Goal: Information Seeking & Learning: Check status

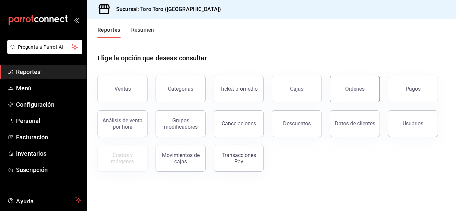
click at [350, 96] on button "Órdenes" at bounding box center [355, 89] width 50 height 27
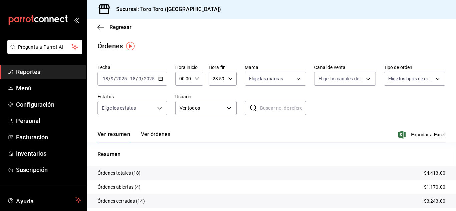
click at [28, 73] on span "Reportes" at bounding box center [48, 71] width 65 height 9
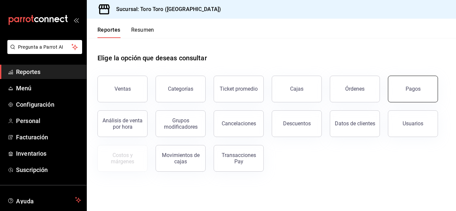
click at [417, 91] on div "Pagos" at bounding box center [412, 89] width 15 height 6
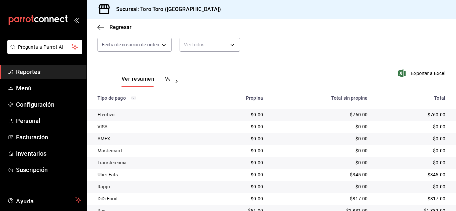
scroll to position [95, 0]
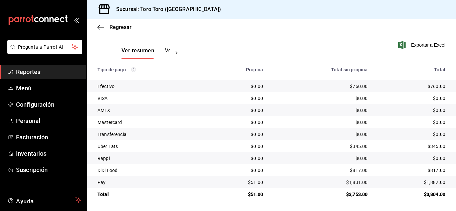
click at [33, 70] on span "Reportes" at bounding box center [48, 71] width 65 height 9
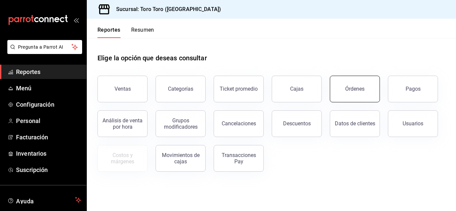
click at [362, 96] on button "Órdenes" at bounding box center [355, 89] width 50 height 27
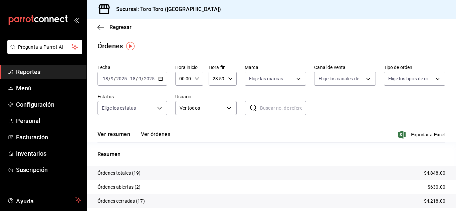
click at [25, 72] on span "Reportes" at bounding box center [48, 71] width 65 height 9
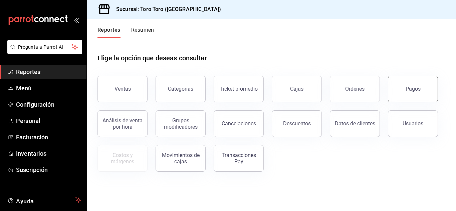
click at [407, 89] on div "Pagos" at bounding box center [412, 89] width 15 height 6
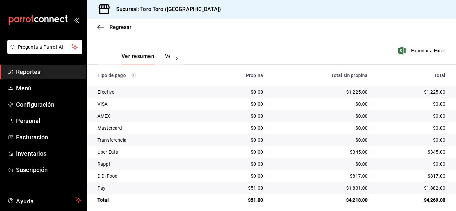
scroll to position [95, 0]
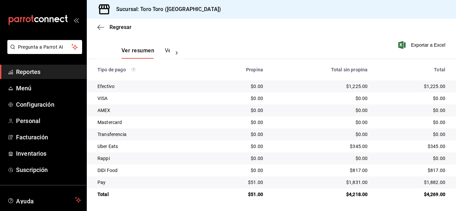
click at [46, 75] on span "Reportes" at bounding box center [48, 71] width 65 height 9
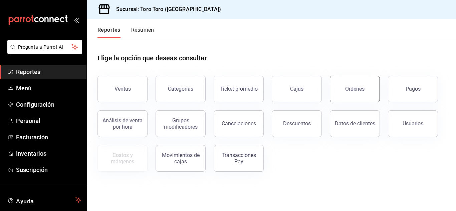
click at [361, 90] on div "Órdenes" at bounding box center [354, 89] width 19 height 6
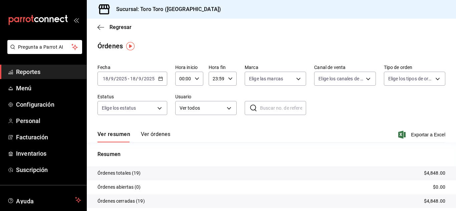
click at [47, 72] on span "Reportes" at bounding box center [48, 71] width 65 height 9
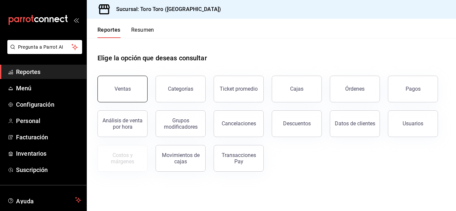
click at [128, 99] on button "Ventas" at bounding box center [122, 89] width 50 height 27
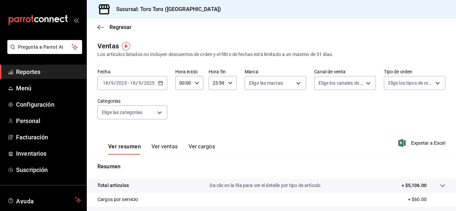
click at [199, 145] on button "Ver cargos" at bounding box center [202, 148] width 27 height 11
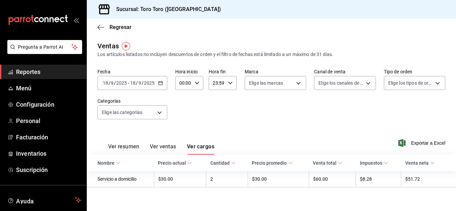
click at [24, 69] on span "Reportes" at bounding box center [48, 71] width 65 height 9
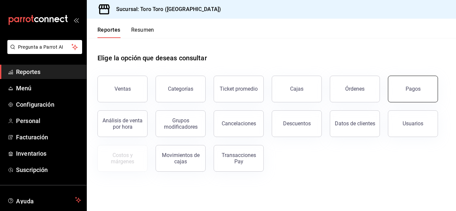
click at [427, 92] on button "Pagos" at bounding box center [413, 89] width 50 height 27
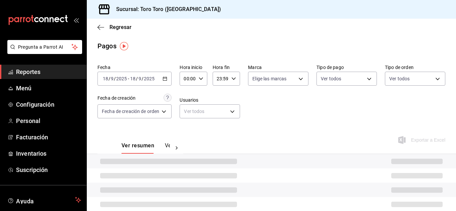
drag, startPoint x: 30, startPoint y: 70, endPoint x: 34, endPoint y: 71, distance: 3.8
click at [30, 70] on span "Reportes" at bounding box center [48, 71] width 65 height 9
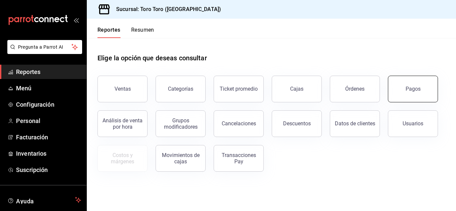
click at [415, 92] on button "Pagos" at bounding box center [413, 89] width 50 height 27
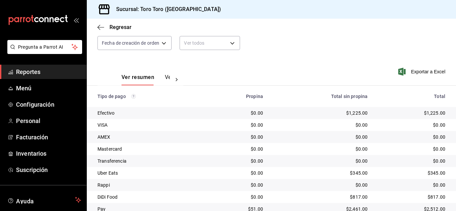
scroll to position [95, 0]
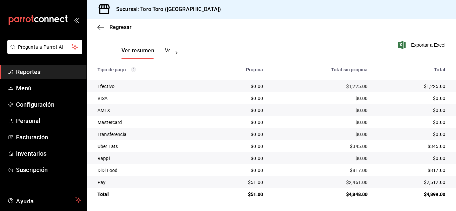
click at [25, 71] on span "Reportes" at bounding box center [48, 71] width 65 height 9
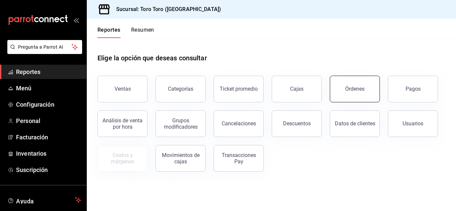
click at [336, 89] on button "Órdenes" at bounding box center [355, 89] width 50 height 27
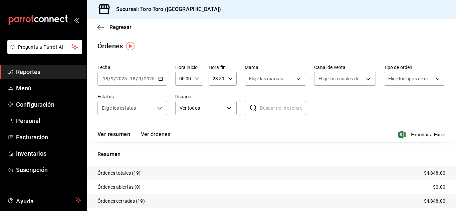
click at [50, 73] on span "Reportes" at bounding box center [48, 71] width 65 height 9
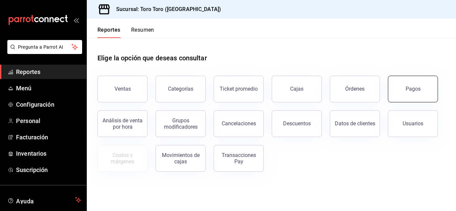
click at [412, 89] on div "Pagos" at bounding box center [412, 89] width 15 height 6
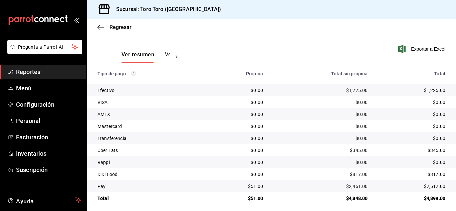
scroll to position [95, 0]
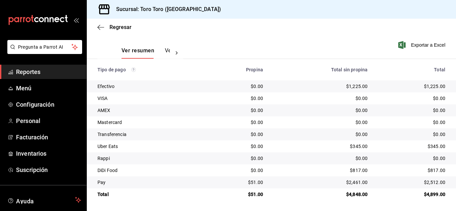
drag, startPoint x: 42, startPoint y: 73, endPoint x: 47, endPoint y: 78, distance: 6.8
click at [42, 73] on span "Reportes" at bounding box center [48, 71] width 65 height 9
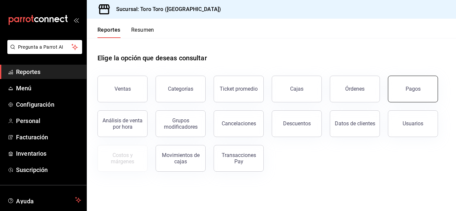
click at [401, 83] on button "Pagos" at bounding box center [413, 89] width 50 height 27
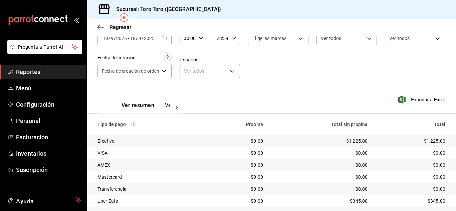
scroll to position [29, 0]
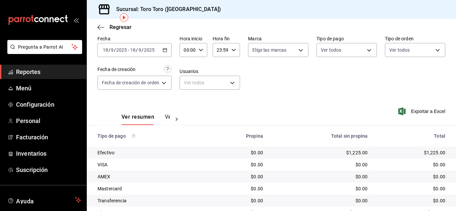
click at [165, 49] on icon "button" at bounding box center [164, 50] width 5 height 5
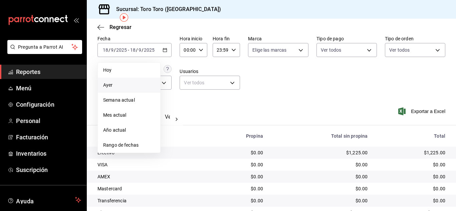
click at [111, 82] on span "Ayer" at bounding box center [129, 85] width 52 height 7
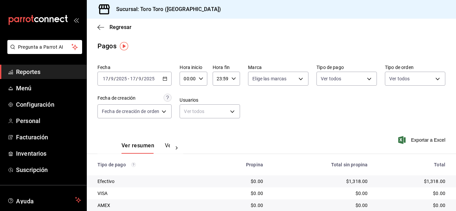
click at [167, 78] on icon "button" at bounding box center [164, 78] width 5 height 5
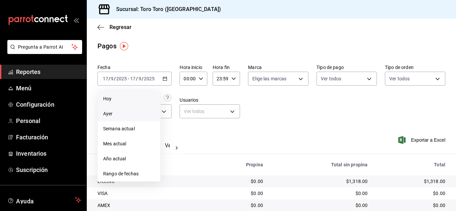
click at [133, 101] on span "Hoy" at bounding box center [129, 98] width 52 height 7
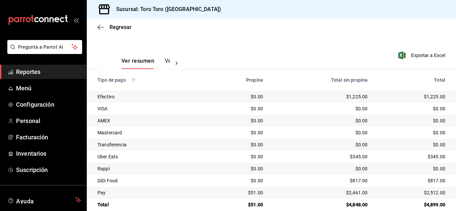
scroll to position [95, 0]
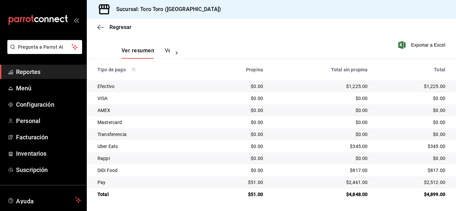
drag, startPoint x: 65, startPoint y: 68, endPoint x: 70, endPoint y: 69, distance: 4.8
click at [65, 68] on span "Reportes" at bounding box center [48, 71] width 65 height 9
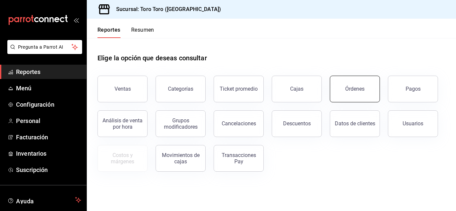
click at [360, 83] on button "Órdenes" at bounding box center [355, 89] width 50 height 27
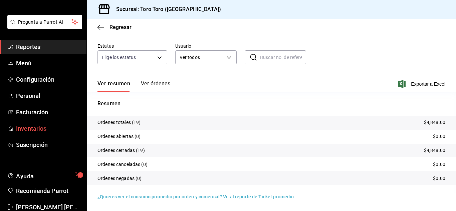
scroll to position [41, 0]
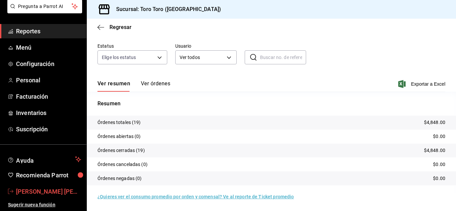
click at [61, 193] on span "[PERSON_NAME] [PERSON_NAME] [PERSON_NAME]" at bounding box center [48, 191] width 65 height 9
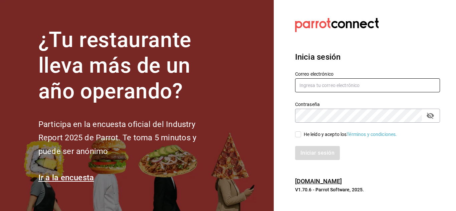
type input "[EMAIL_ADDRESS][PERSON_NAME][DOMAIN_NAME]"
